Goal: Information Seeking & Learning: Check status

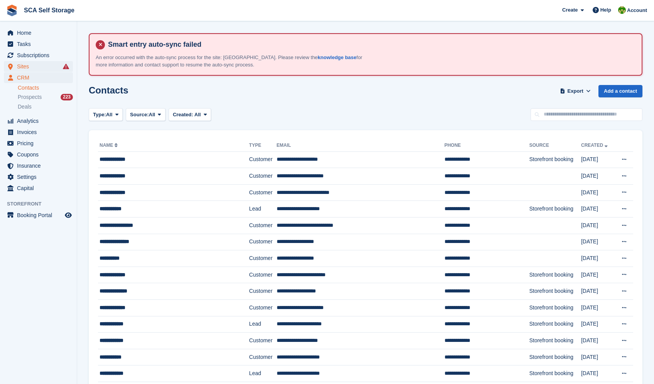
click at [31, 66] on span "Sites" at bounding box center [40, 66] width 46 height 11
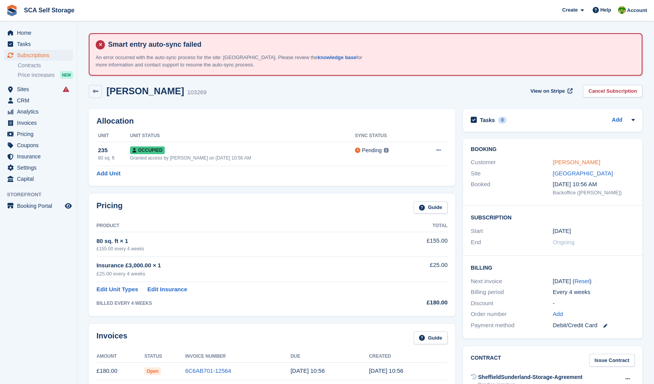
click at [565, 159] on link "Amy Rose" at bounding box center [576, 162] width 47 height 7
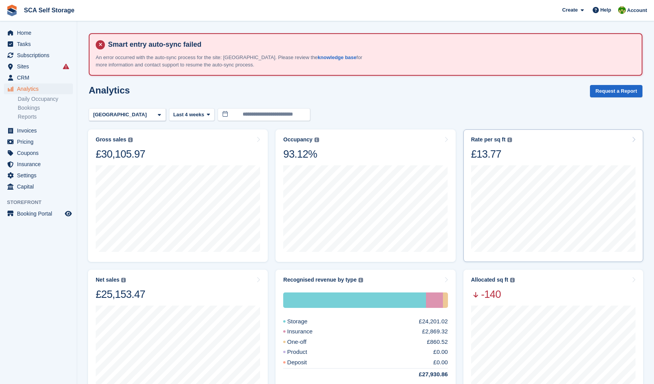
click at [575, 151] on div "Rate per sq ft Annualized storage revenue (after discounts, excluding tax) divi…" at bounding box center [553, 148] width 164 height 24
click at [366, 147] on div "Occupancy Percentage of all allocated units in terms of area. Includes units wi…" at bounding box center [365, 148] width 164 height 24
click at [215, 277] on div "Net sales The sum of all finalised invoices, after discount and excluding tax. …" at bounding box center [178, 288] width 164 height 24
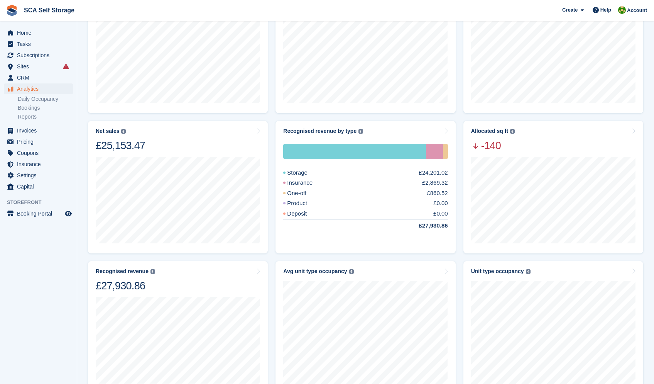
scroll to position [179, 0]
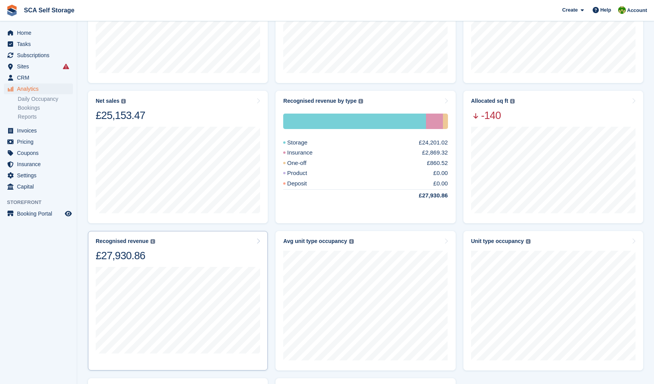
click at [211, 248] on div "Recognised revenue The sum of all finalised invoices, after discount and exclud…" at bounding box center [178, 250] width 164 height 24
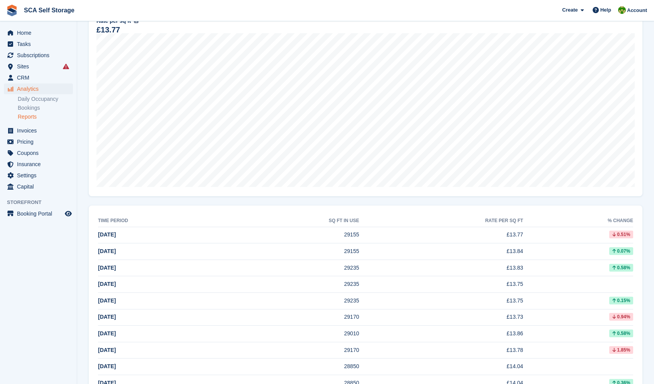
scroll to position [173, 0]
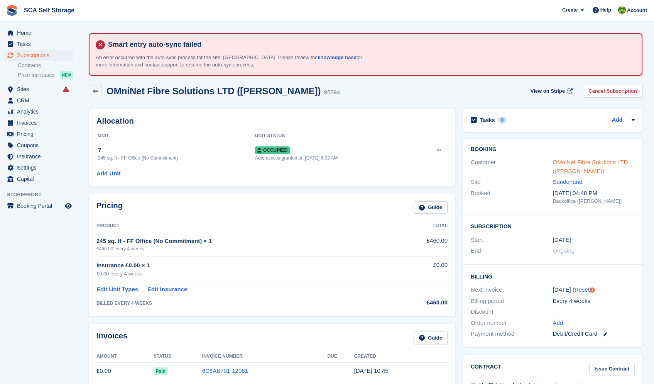
click at [574, 162] on link "OMniNet Fibre Solutions LTD ([PERSON_NAME])" at bounding box center [590, 166] width 75 height 15
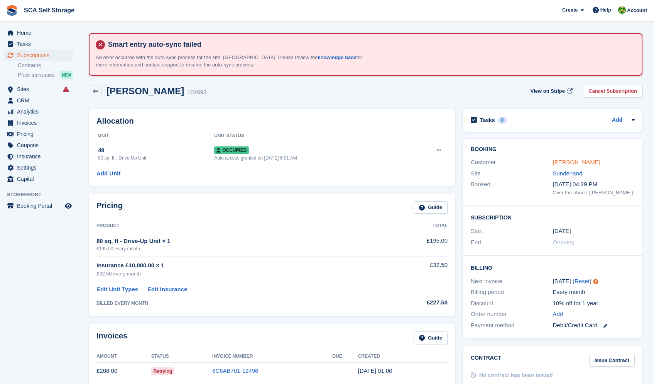
click at [572, 161] on link "Kim Murray" at bounding box center [576, 162] width 47 height 7
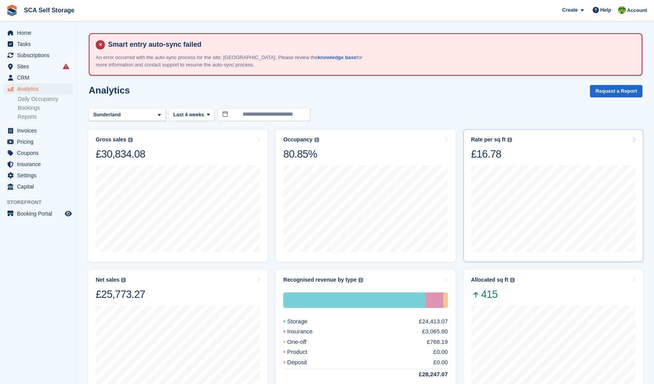
click at [553, 134] on div "Rate per sq ft Annualized storage revenue (after discounts, excluding tax) divi…" at bounding box center [554, 195] width 180 height 132
click at [600, 140] on div "Rate per sq ft Annualized storage revenue (after discounts, excluding tax) divi…" at bounding box center [553, 148] width 164 height 24
click at [227, 293] on div "Net sales The sum of all finalised invoices, after discount and excluding tax. …" at bounding box center [178, 288] width 164 height 24
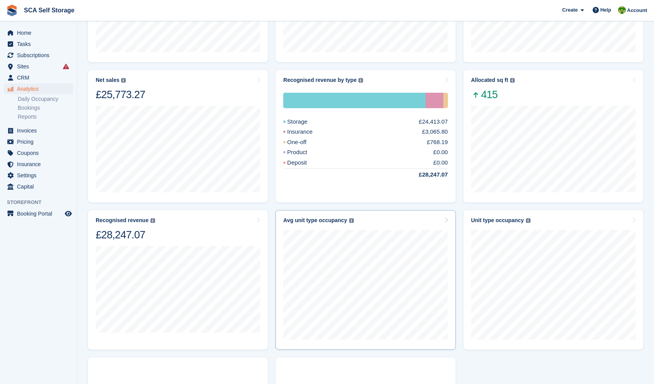
scroll to position [210, 0]
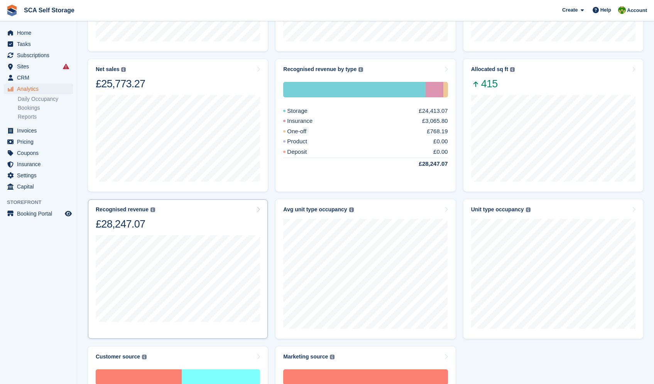
click at [232, 218] on div "Recognised revenue The sum of all finalised invoices, after discount and exclud…" at bounding box center [178, 218] width 164 height 24
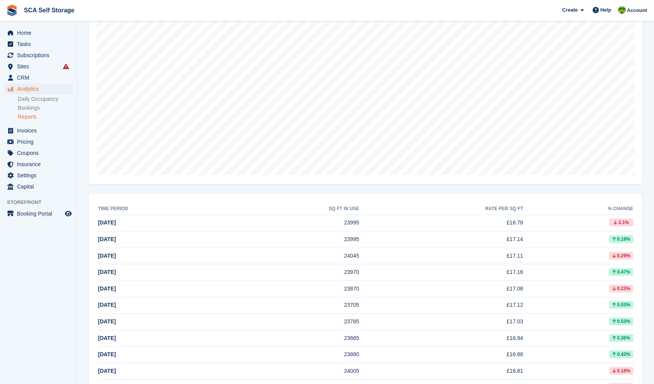
scroll to position [171, 0]
